Goal: Transaction & Acquisition: Subscribe to service/newsletter

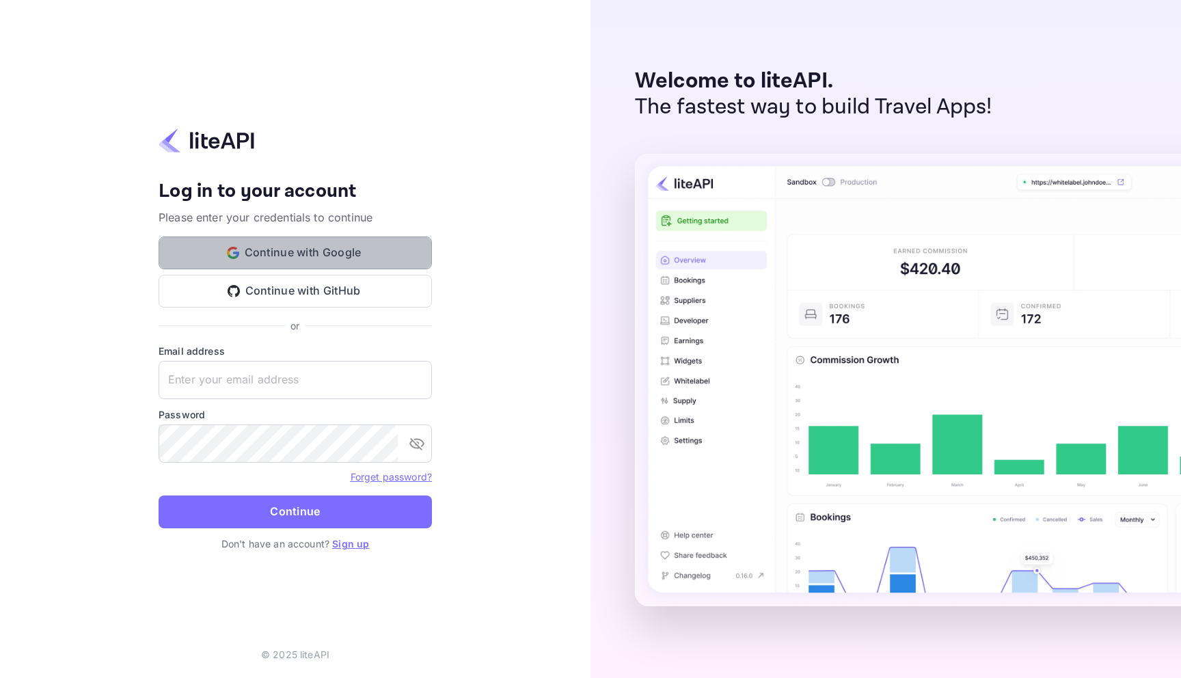
click at [299, 260] on button "Continue with Google" at bounding box center [295, 253] width 273 height 33
click at [293, 379] on input "text" at bounding box center [295, 380] width 273 height 38
type input "[EMAIL_ADDRESS][DOMAIN_NAME]"
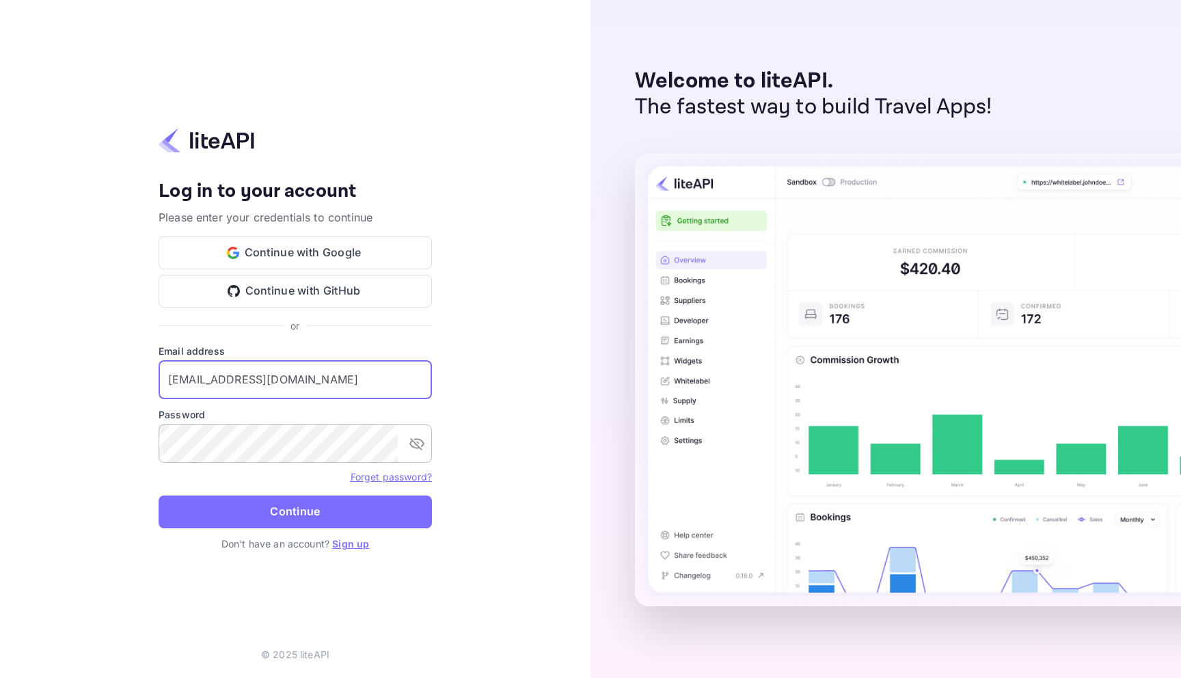
click at [413, 435] on button "toggle password visibility" at bounding box center [416, 443] width 27 height 27
click at [298, 375] on input "text" at bounding box center [295, 380] width 273 height 38
click at [342, 374] on input "text" at bounding box center [295, 380] width 273 height 38
type input "a"
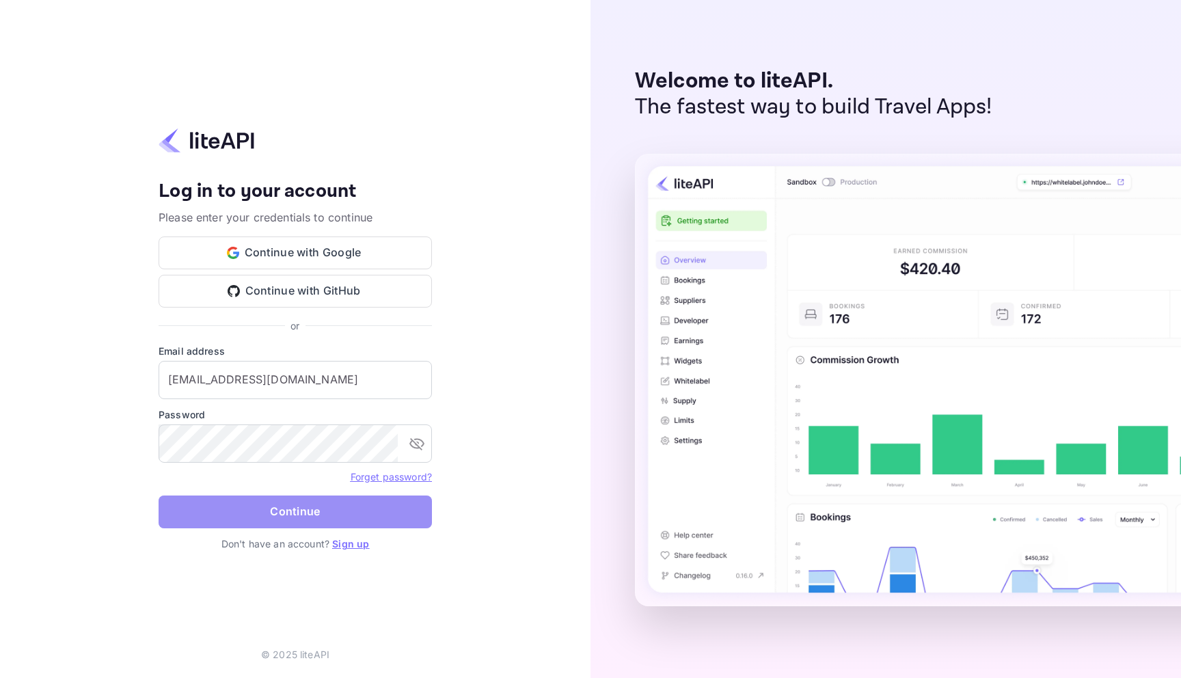
click at [286, 518] on button "Continue" at bounding box center [295, 512] width 273 height 33
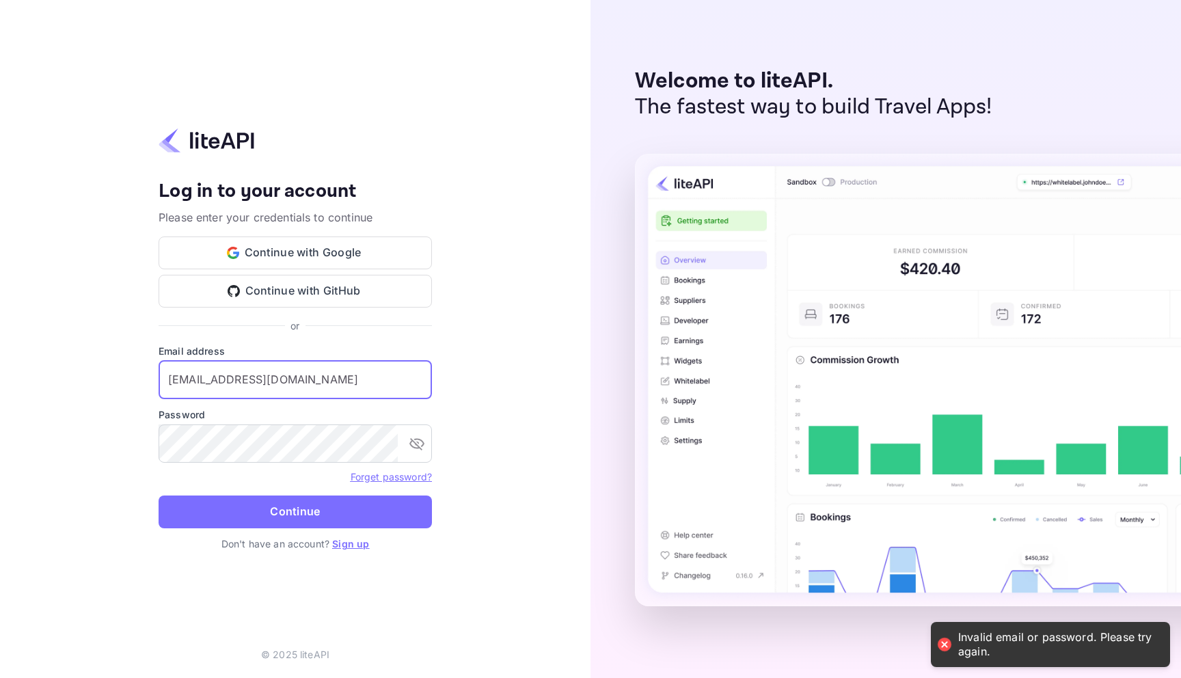
click at [331, 384] on input "[EMAIL_ADDRESS][DOMAIN_NAME]" at bounding box center [295, 380] width 273 height 38
click at [360, 513] on button "Continue" at bounding box center [295, 512] width 273 height 33
click at [399, 391] on input "[EMAIL_ADDRESS][DOMAIN_NAME]" at bounding box center [295, 380] width 273 height 38
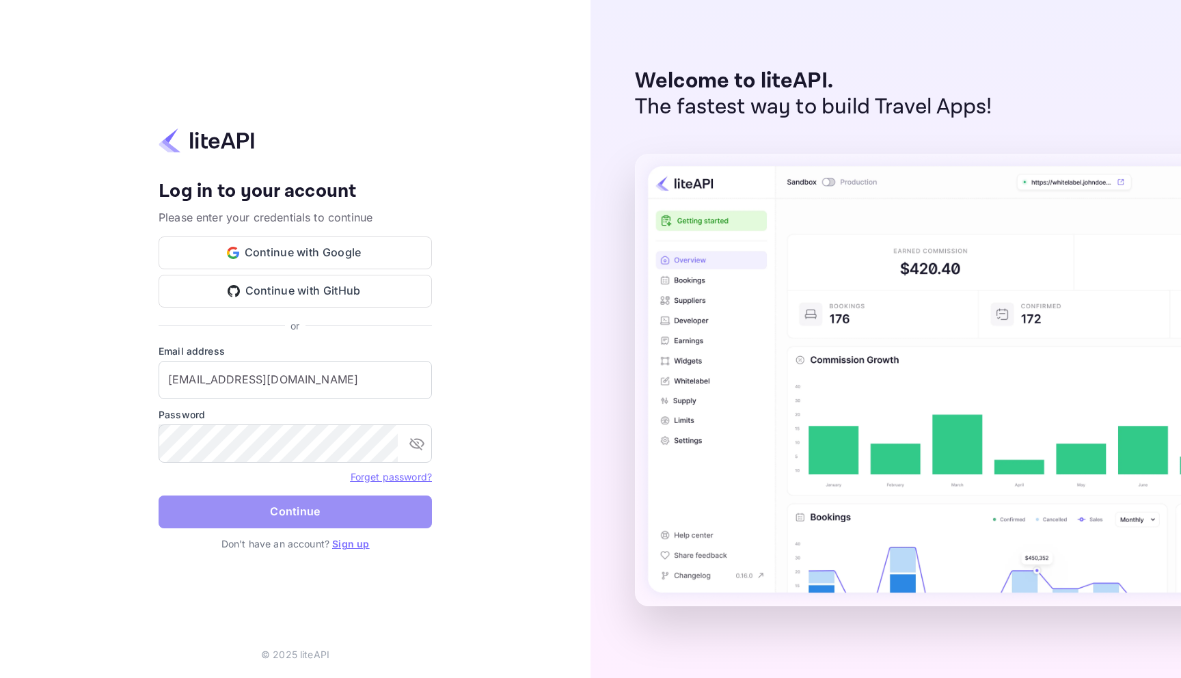
click at [284, 513] on button "Continue" at bounding box center [295, 512] width 273 height 33
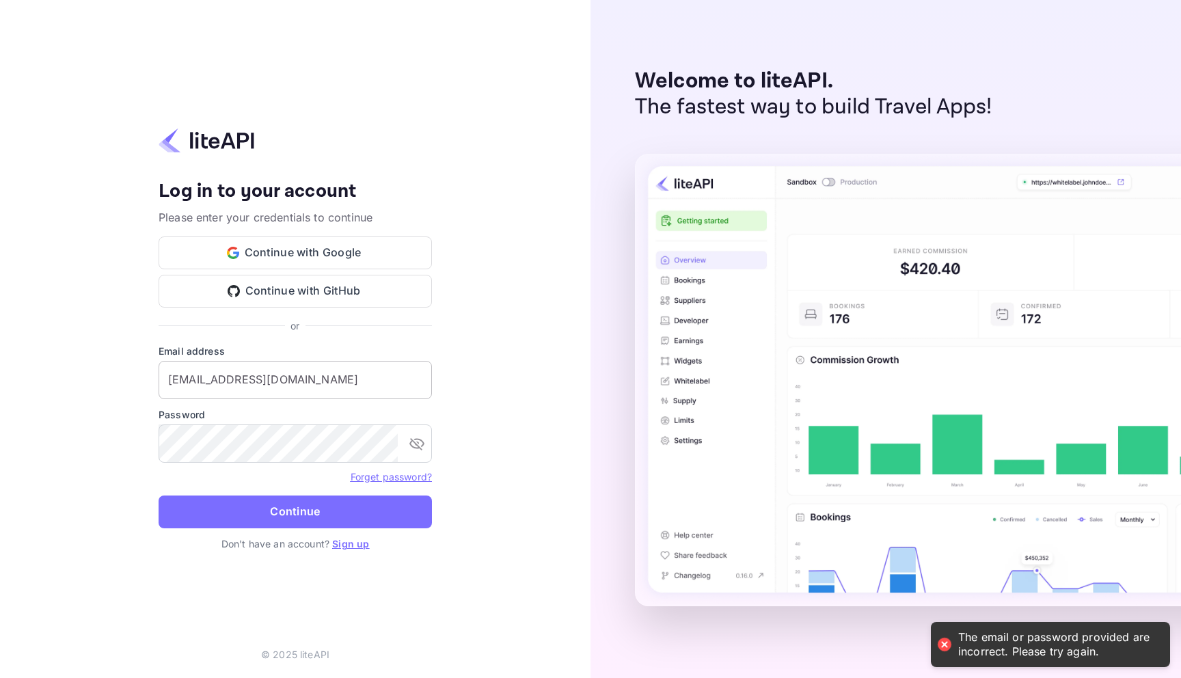
click at [323, 376] on input "[EMAIL_ADDRESS][DOMAIN_NAME]" at bounding box center [295, 380] width 273 height 38
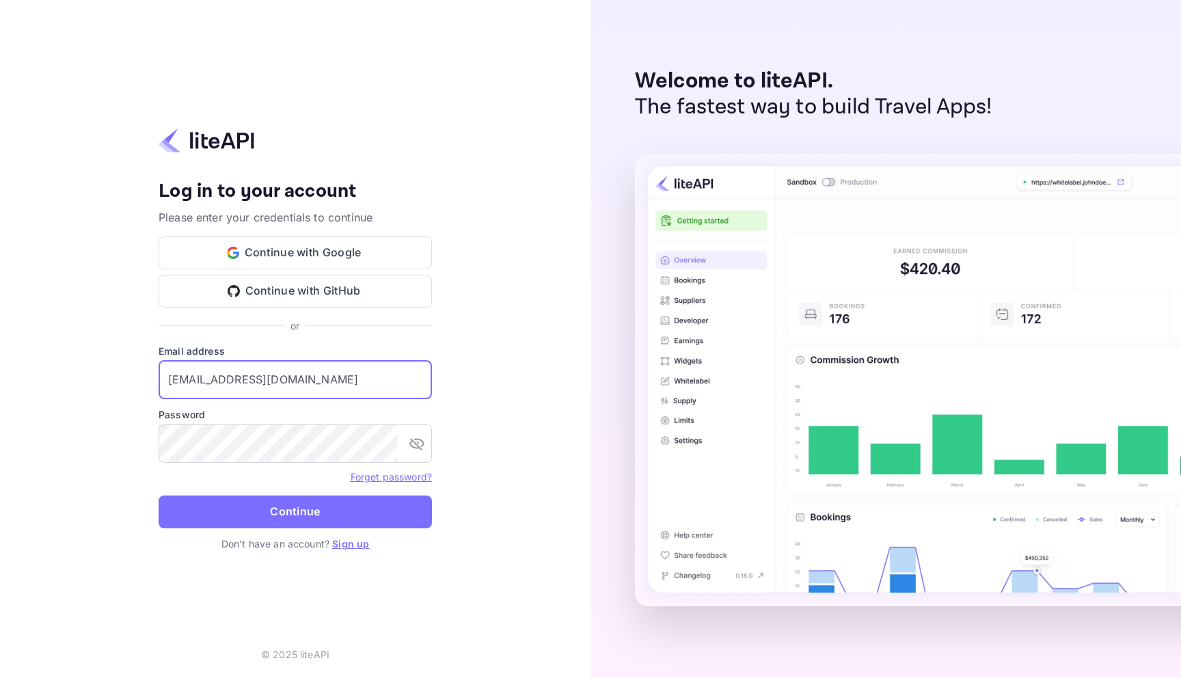
type input "[EMAIL_ADDRESS][DOMAIN_NAME]"
click at [261, 515] on button "Continue" at bounding box center [295, 512] width 273 height 33
click at [330, 388] on input "[EMAIL_ADDRESS][DOMAIN_NAME]" at bounding box center [295, 380] width 273 height 38
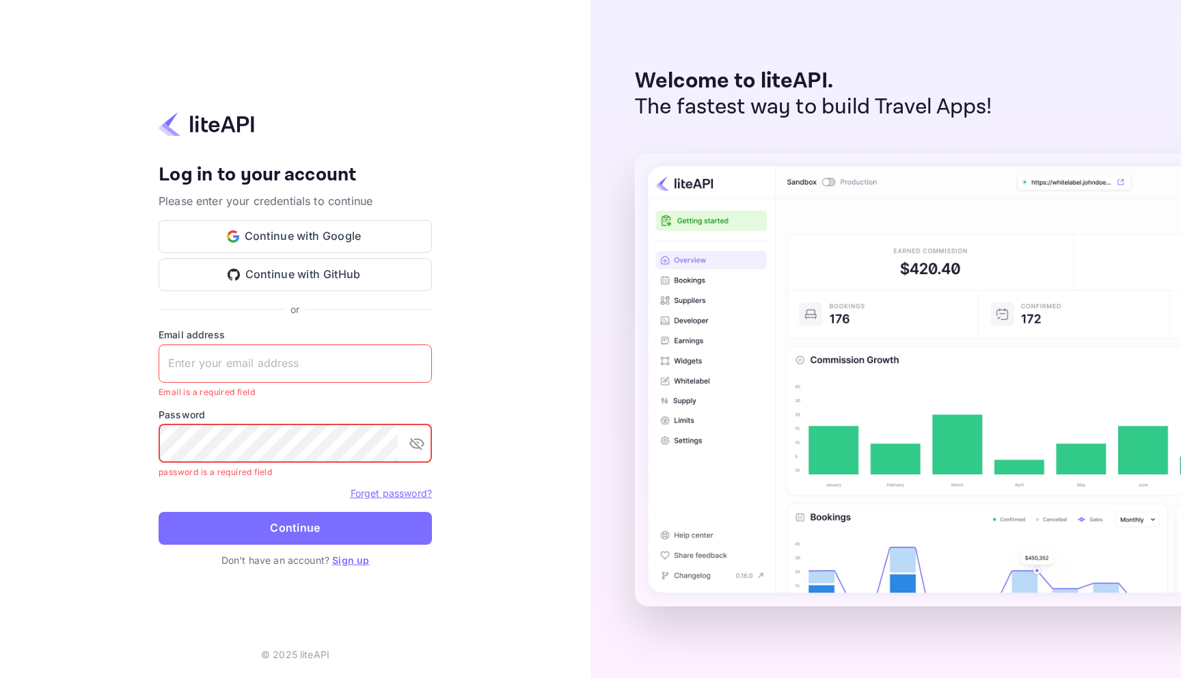
click at [309, 500] on div "Forget password?" at bounding box center [295, 493] width 273 height 16
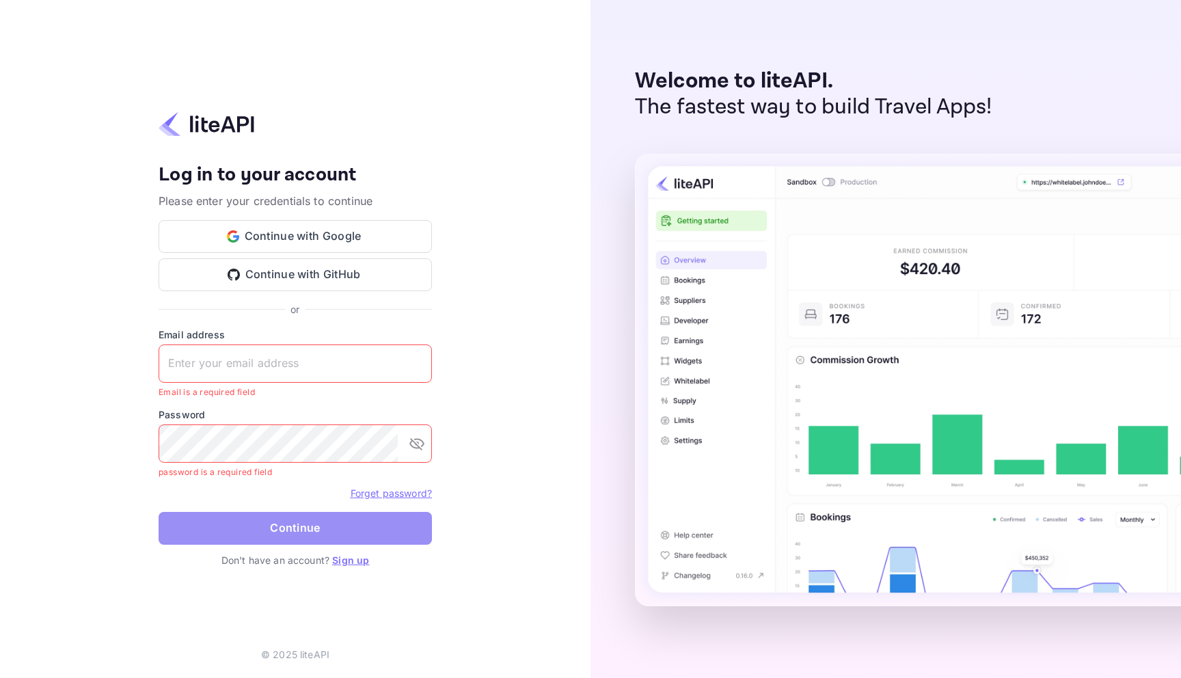
click at [307, 523] on button "Continue" at bounding box center [295, 528] width 273 height 33
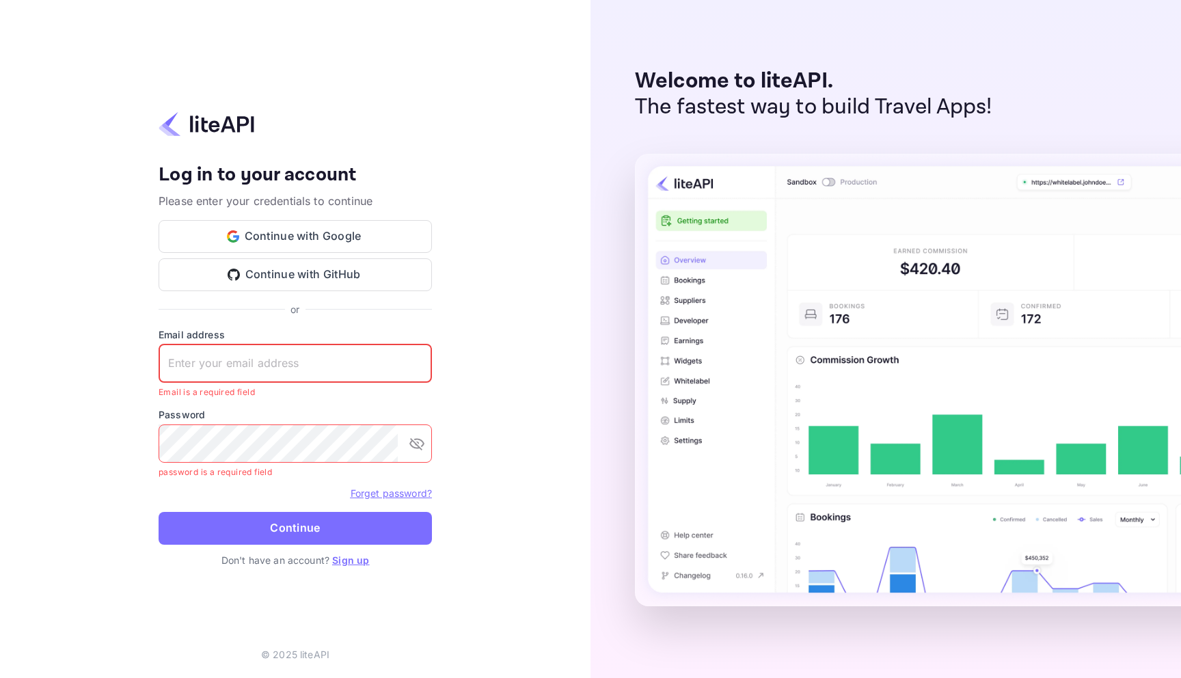
type input "[EMAIL_ADDRESS][DOMAIN_NAME]"
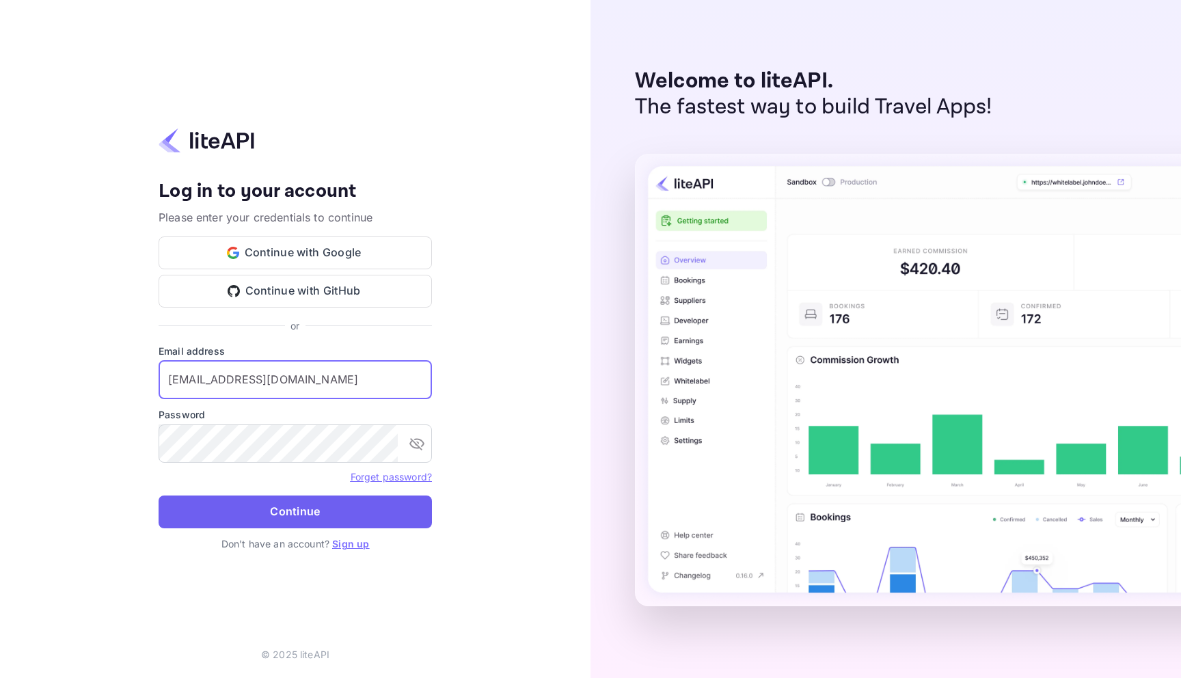
click at [332, 510] on button "Continue" at bounding box center [295, 512] width 273 height 33
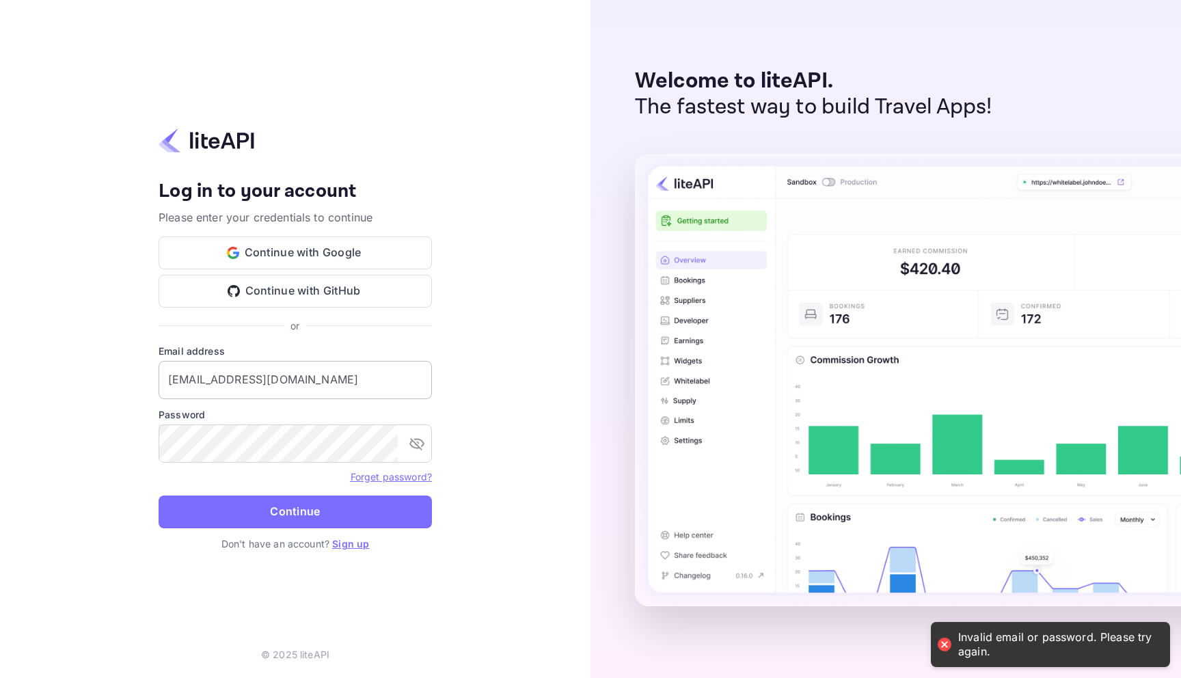
click at [334, 368] on input "[EMAIL_ADDRESS][DOMAIN_NAME]" at bounding box center [295, 380] width 273 height 38
click at [330, 384] on input "[EMAIL_ADDRESS][DOMAIN_NAME]" at bounding box center [295, 380] width 273 height 38
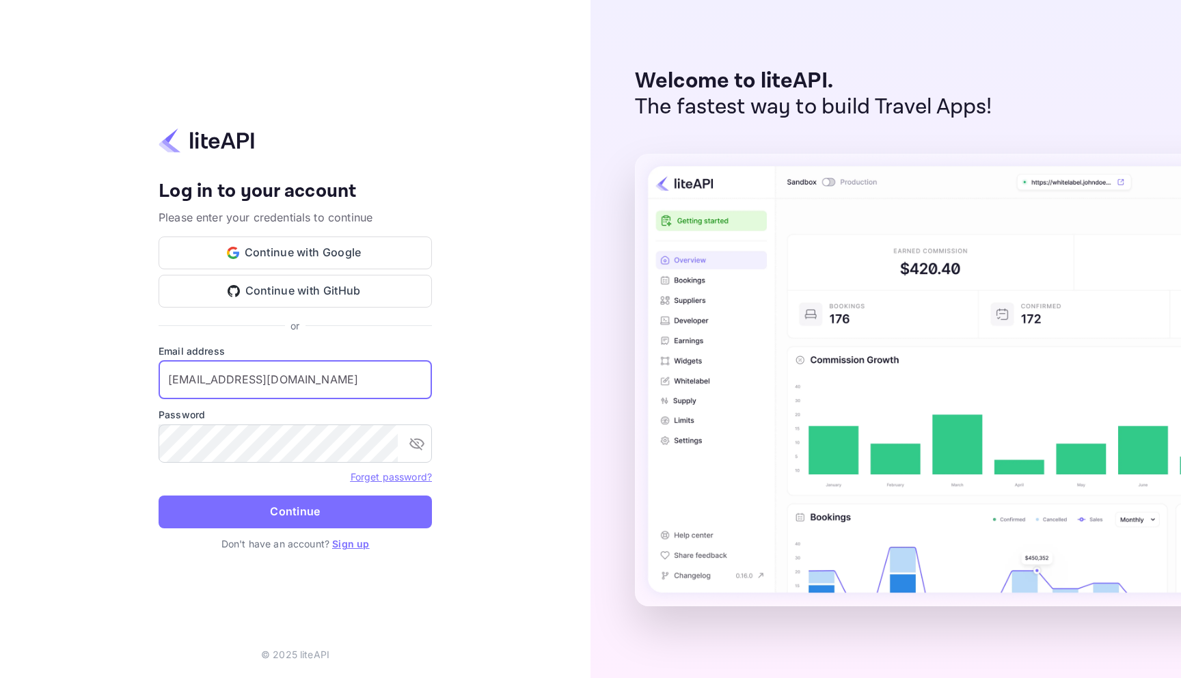
click at [345, 548] on link "Sign up" at bounding box center [350, 544] width 37 height 12
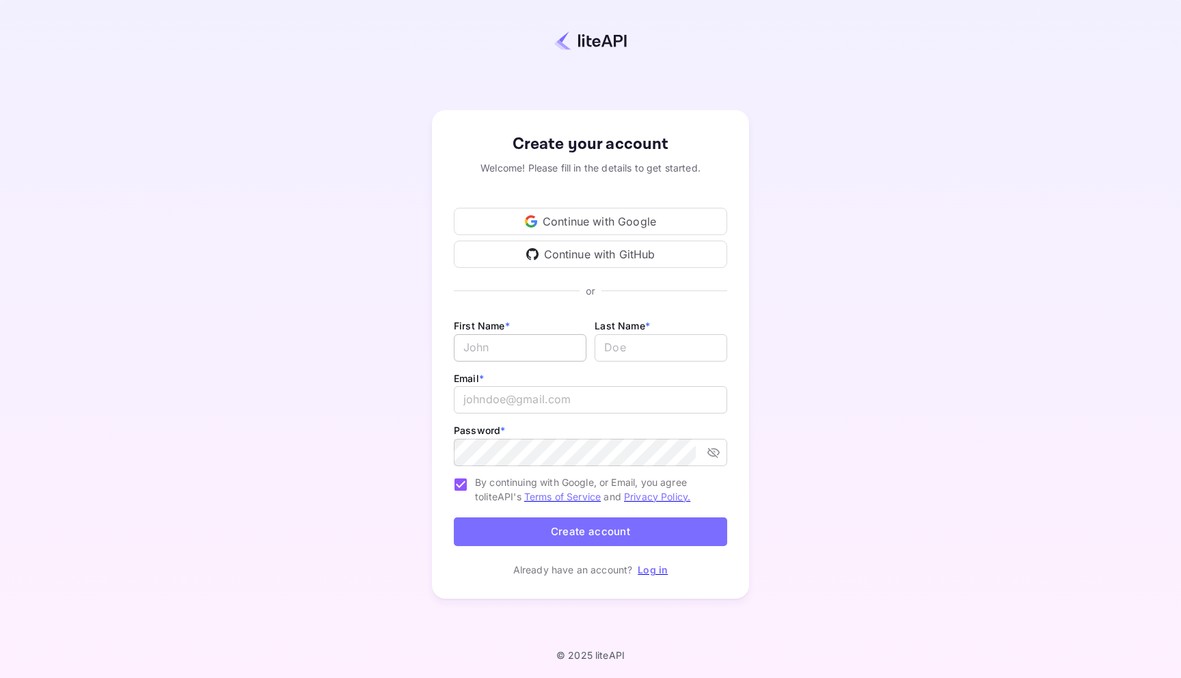
click at [508, 349] on input "Email *" at bounding box center [520, 347] width 133 height 27
type input "test"
click at [656, 353] on input "lastName" at bounding box center [661, 347] width 133 height 27
type input "e"
type input "teeest333"
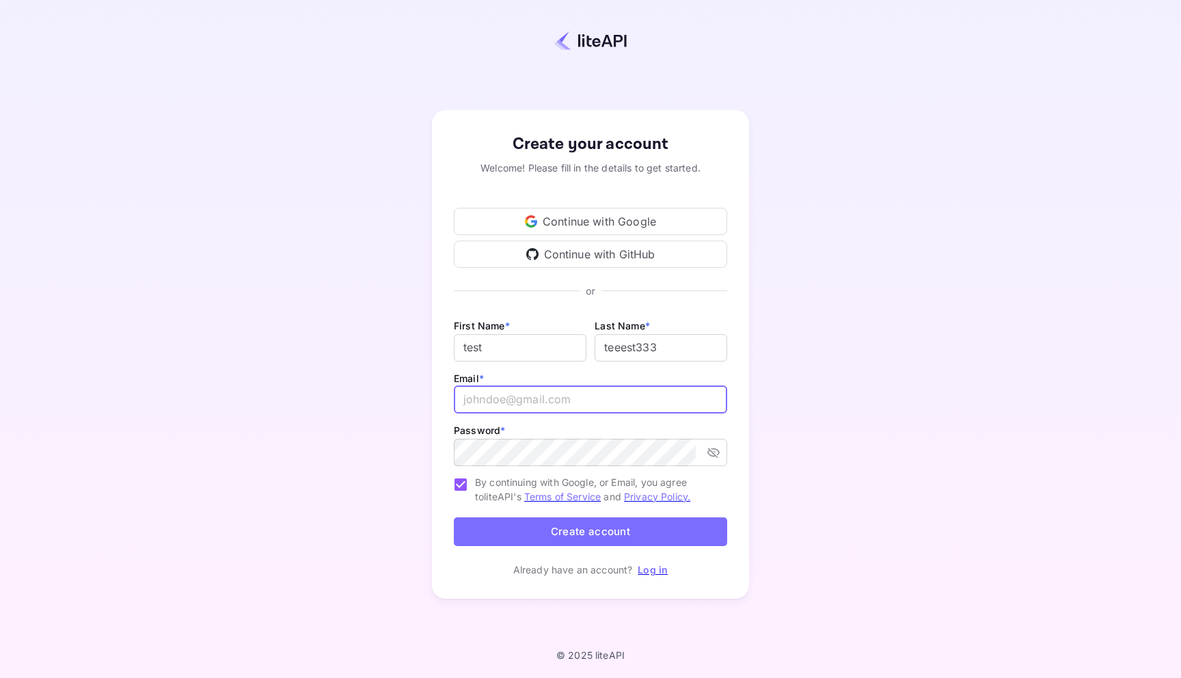
click at [585, 405] on input "email" at bounding box center [590, 399] width 273 height 27
click at [546, 396] on input "[EMAIL_ADDRESS][DOMAIN_NAME]" at bounding box center [590, 399] width 273 height 27
type input "[EMAIL_ADDRESS][DOMAIN_NAME]"
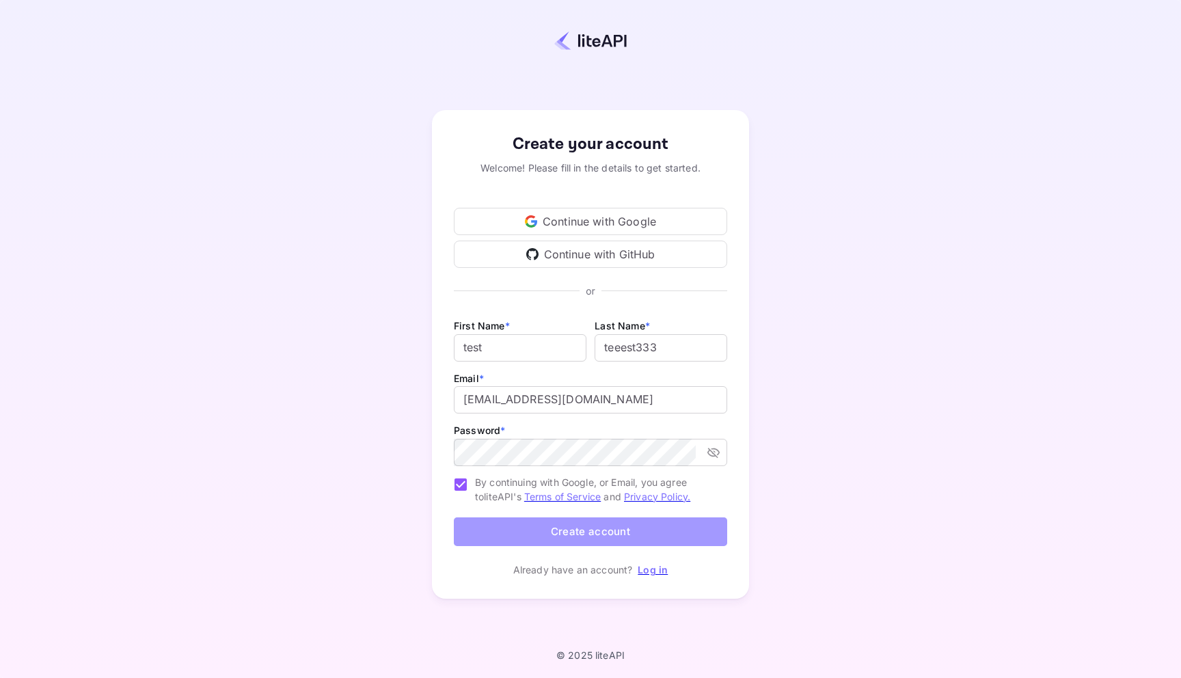
click at [574, 532] on button "Create account" at bounding box center [590, 532] width 273 height 29
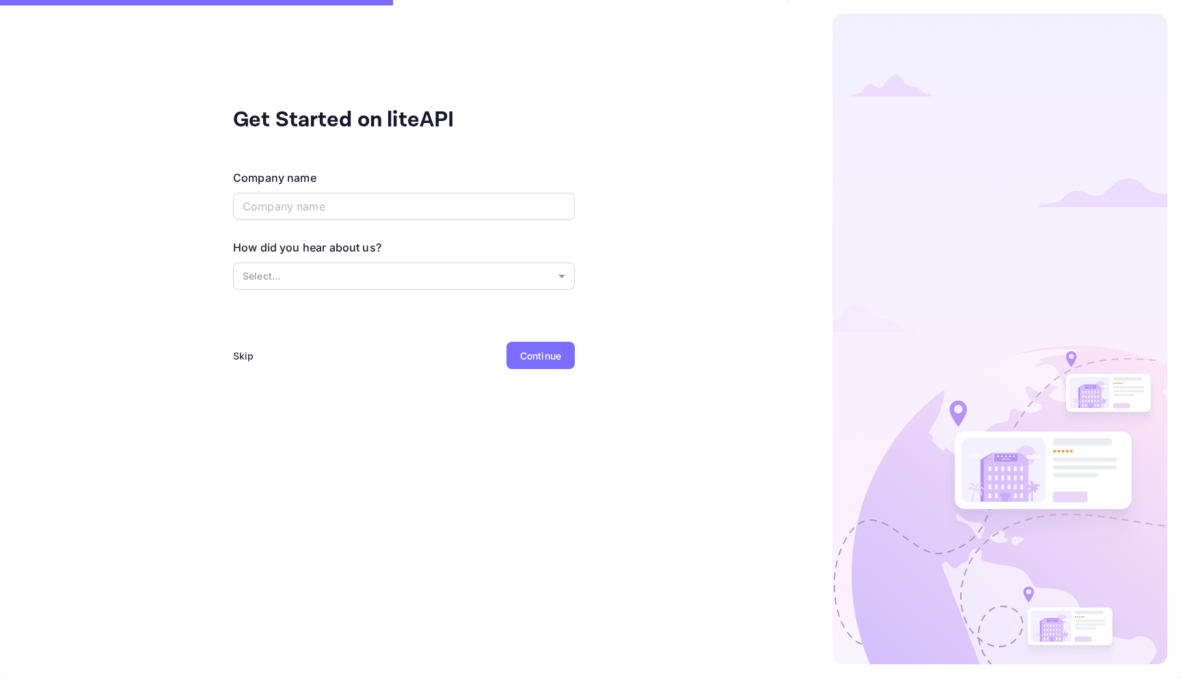
click at [529, 366] on div "Continue" at bounding box center [541, 355] width 68 height 27
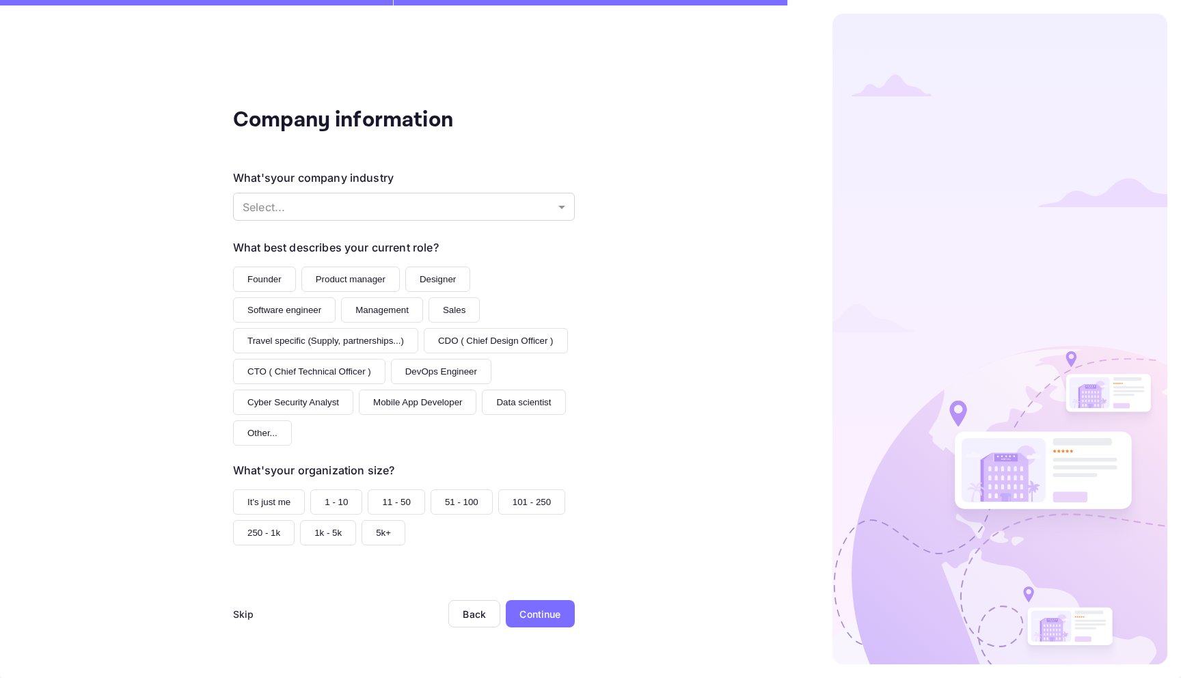
click at [548, 604] on div "Continue" at bounding box center [540, 613] width 69 height 27
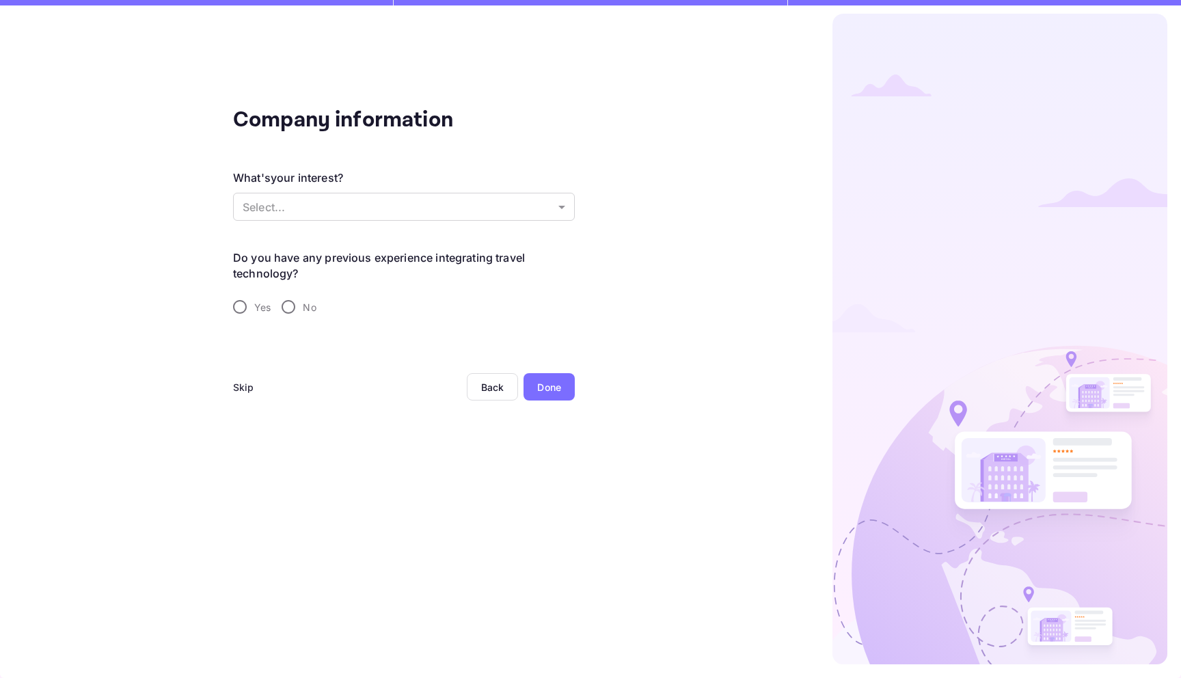
click at [550, 373] on div "Done" at bounding box center [549, 386] width 51 height 27
